Goal: Task Accomplishment & Management: Manage account settings

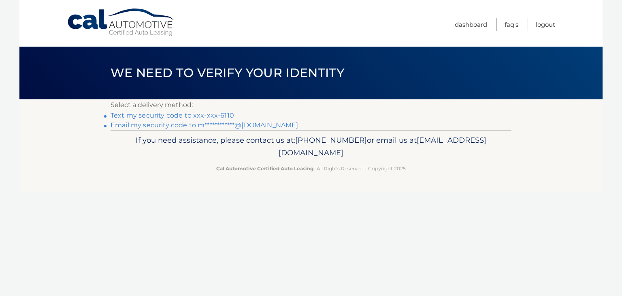
drag, startPoint x: 0, startPoint y: 0, endPoint x: 214, endPoint y: 124, distance: 247.8
click at [214, 124] on link "**********" at bounding box center [205, 125] width 188 height 8
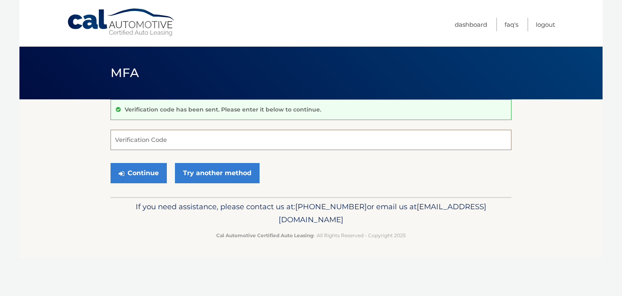
click at [287, 134] on input "Verification Code" at bounding box center [311, 140] width 401 height 20
type input "618568"
click at [153, 175] on button "Continue" at bounding box center [139, 173] width 56 height 20
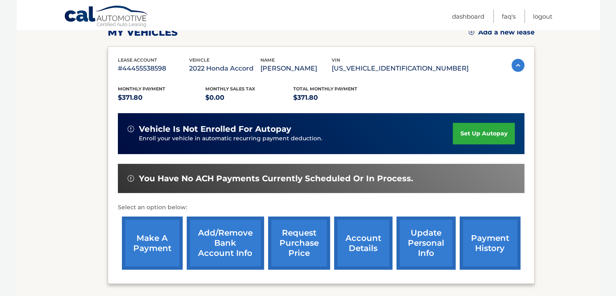
scroll to position [108, 0]
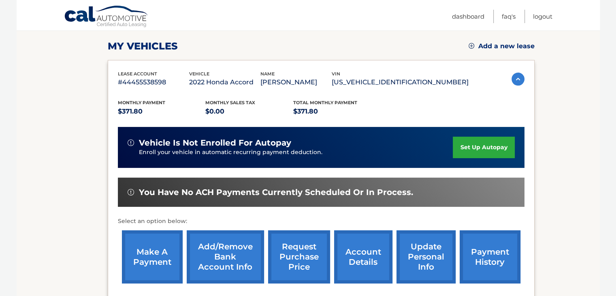
click at [365, 256] on link "account details" at bounding box center [363, 256] width 58 height 53
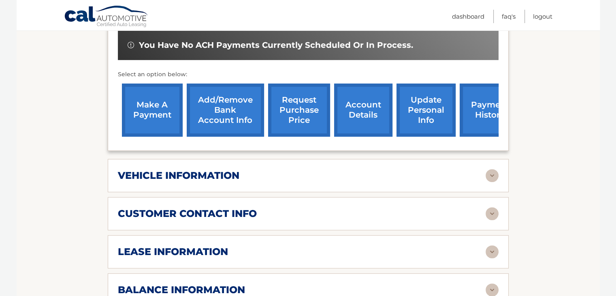
scroll to position [284, 0]
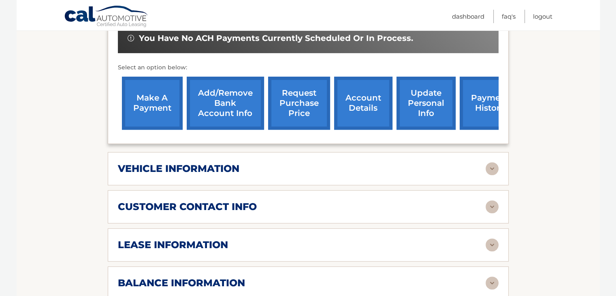
click at [203, 162] on h2 "vehicle information" at bounding box center [179, 168] width 122 height 12
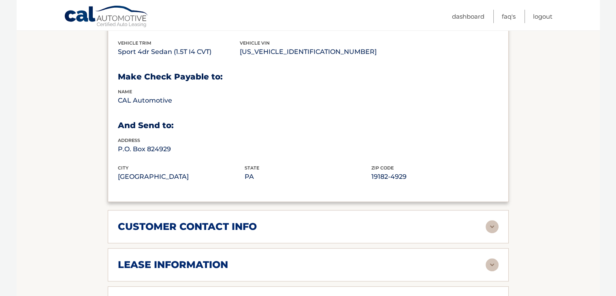
click at [199, 220] on h2 "customer contact info" at bounding box center [187, 226] width 139 height 12
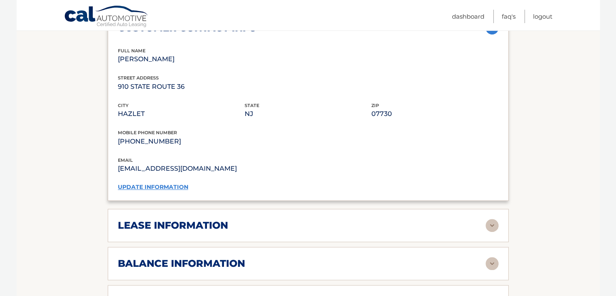
scroll to position [662, 0]
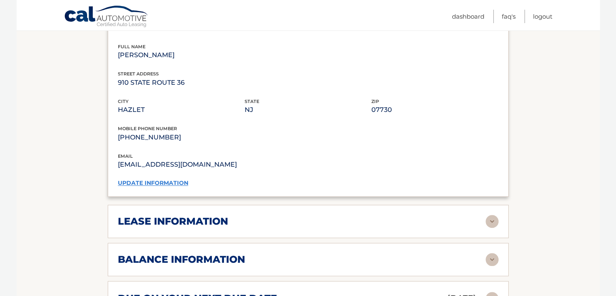
click at [200, 213] on div "lease information Contract Start Date Dec 09, 2022 Term 39 Maturity Date Mar 09…" at bounding box center [308, 221] width 401 height 33
click at [212, 205] on div "lease information Contract Start Date Dec 09, 2022 Term 39 Maturity Date Mar 09…" at bounding box center [308, 221] width 401 height 33
click at [209, 215] on h2 "lease information" at bounding box center [173, 221] width 110 height 12
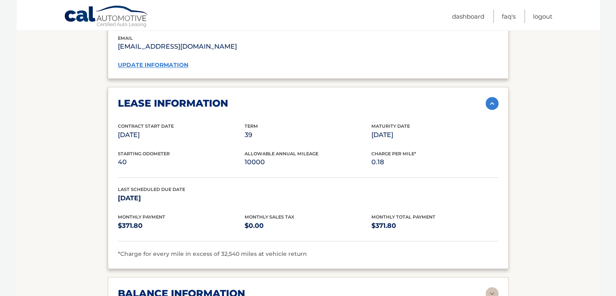
scroll to position [810, 0]
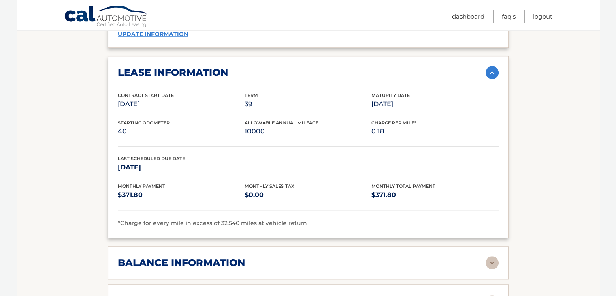
click at [275, 256] on div "balance information" at bounding box center [302, 262] width 368 height 12
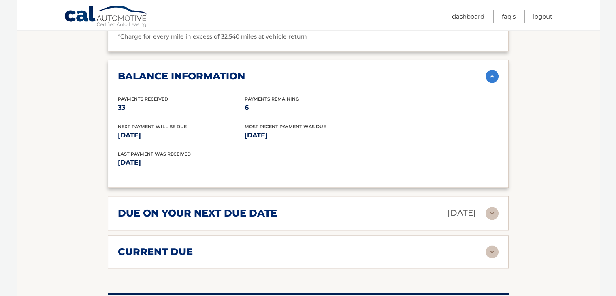
scroll to position [999, 0]
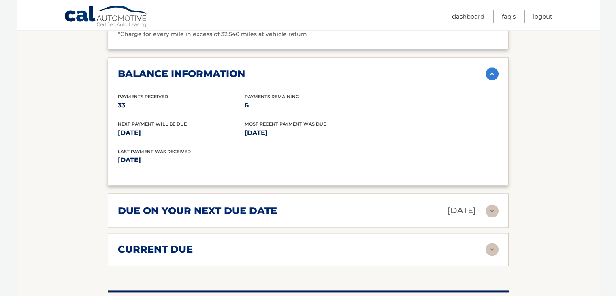
click at [315, 203] on div "due on your next due date Sep 11, 2025" at bounding box center [302, 210] width 368 height 14
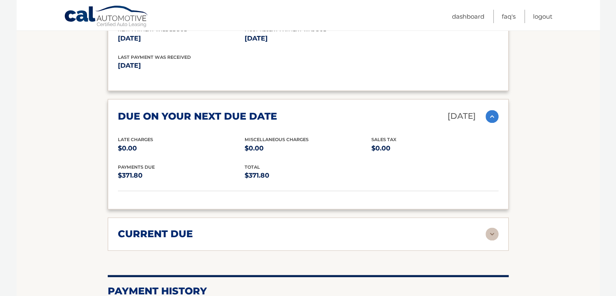
scroll to position [1094, 0]
click at [298, 229] on div "current due Late Charges $0.00 Miscelleneous Charges* $0.00 Sales Tax $0.00 pay…" at bounding box center [308, 233] width 401 height 33
click at [299, 227] on div "current due" at bounding box center [302, 233] width 368 height 12
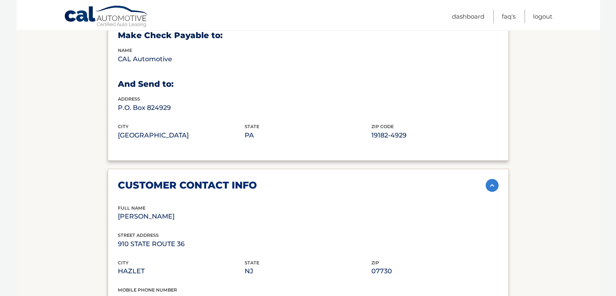
scroll to position [446, 0]
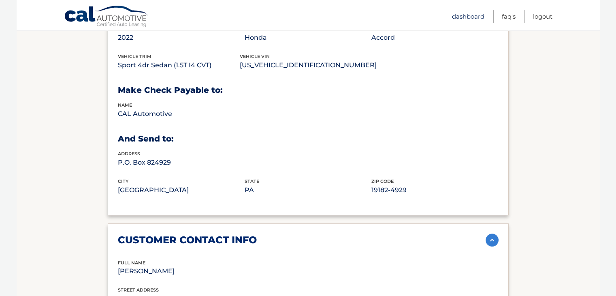
click at [461, 18] on link "Dashboard" at bounding box center [468, 16] width 32 height 13
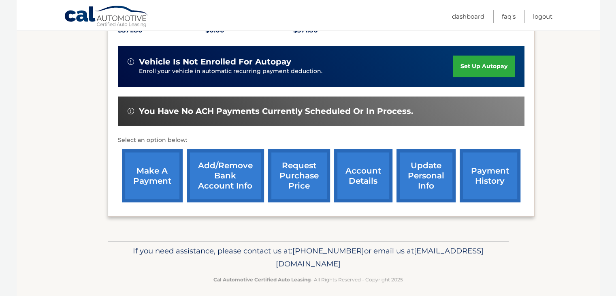
scroll to position [194, 0]
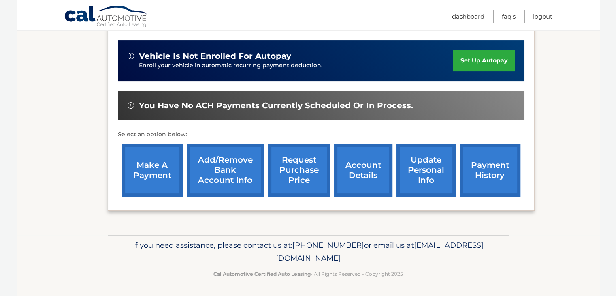
click at [249, 172] on link "Add/Remove bank account info" at bounding box center [225, 169] width 77 height 53
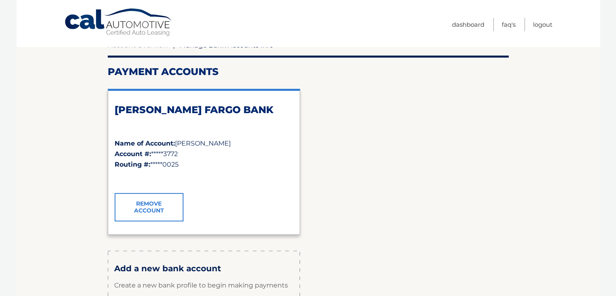
scroll to position [27, 0]
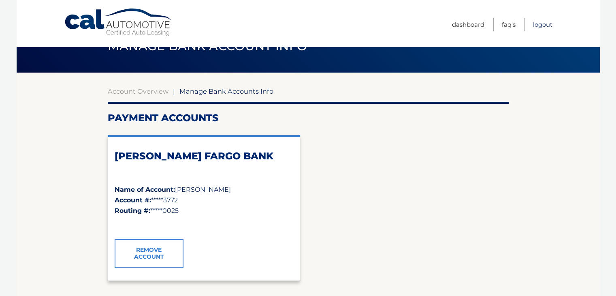
click at [539, 24] on link "Logout" at bounding box center [542, 24] width 19 height 13
